Goal: Task Accomplishment & Management: Manage account settings

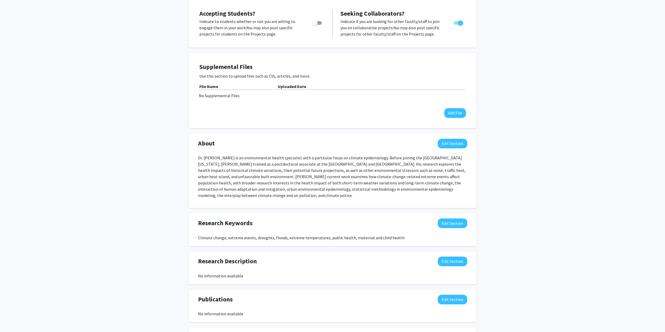
scroll to position [148, 0]
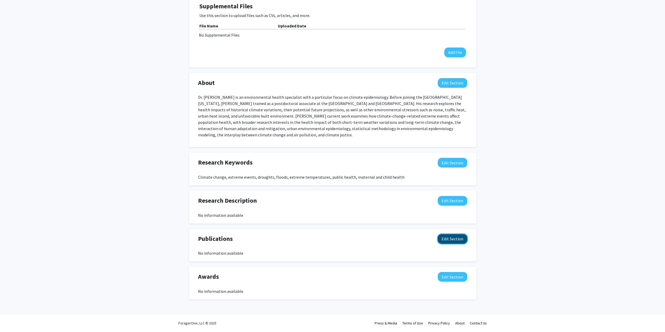
click at [457, 240] on button "Edit Section" at bounding box center [453, 239] width 30 height 10
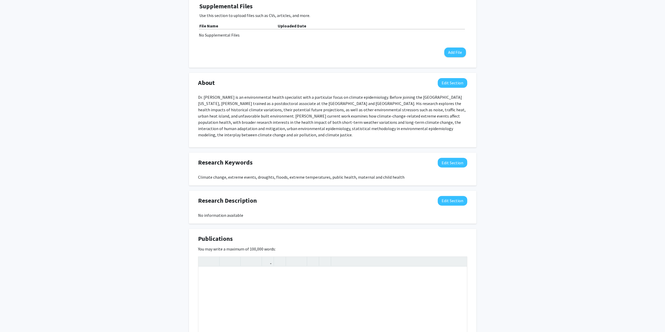
scroll to position [235, 0]
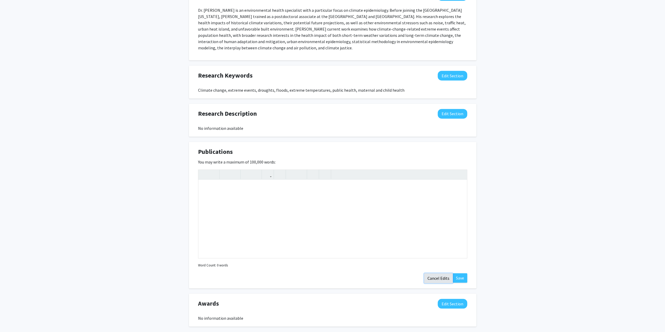
click at [438, 278] on button "Cancel Edits" at bounding box center [438, 278] width 29 height 10
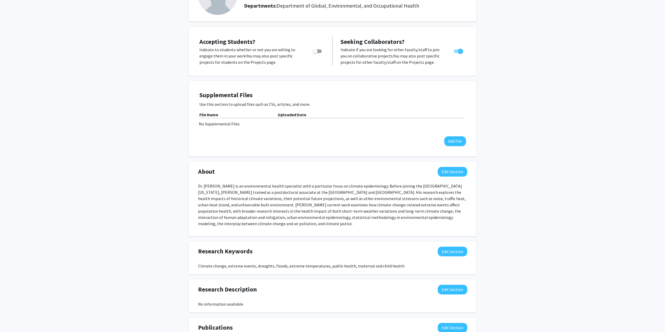
scroll to position [0, 0]
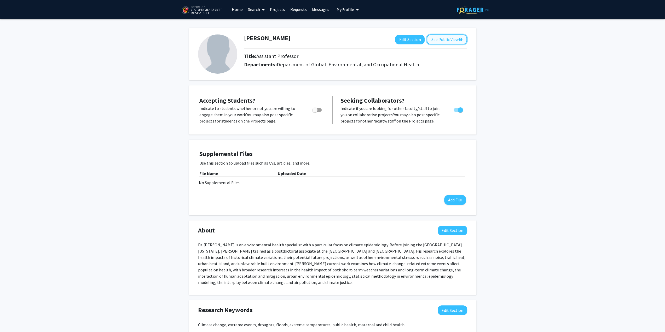
click at [447, 38] on button "See Public View help" at bounding box center [447, 40] width 40 height 10
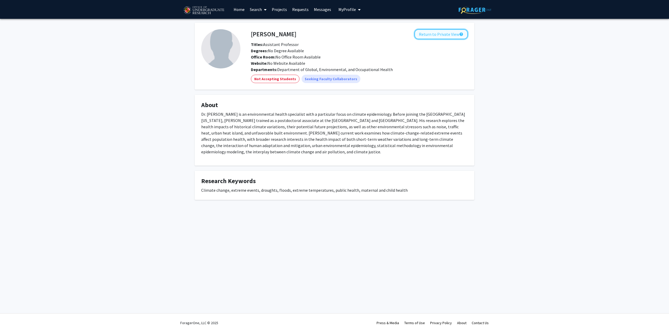
click at [439, 35] on button "Return to Private View help" at bounding box center [441, 34] width 53 height 10
